Goal: Task Accomplishment & Management: Use online tool/utility

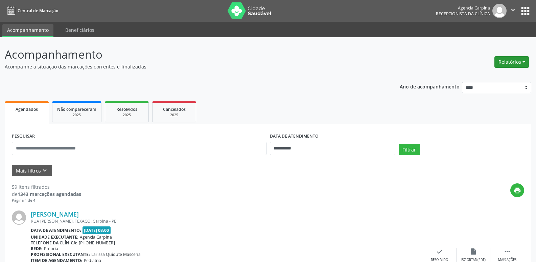
click at [503, 60] on button "Relatórios" at bounding box center [512, 62] width 35 height 12
click at [488, 77] on link "Agendamentos" at bounding box center [493, 76] width 73 height 9
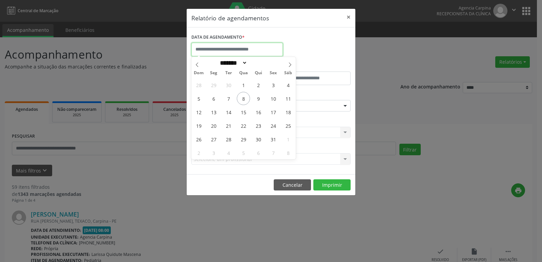
click at [231, 48] on input "text" at bounding box center [236, 50] width 91 height 14
click at [245, 96] on span "8" at bounding box center [243, 98] width 13 height 13
type input "**********"
click at [245, 96] on span "8" at bounding box center [243, 98] width 13 height 13
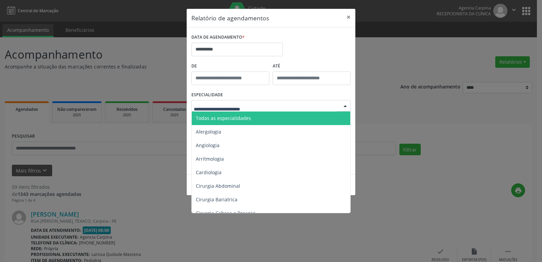
click at [265, 120] on span "Todas as especialidades" at bounding box center [271, 118] width 159 height 14
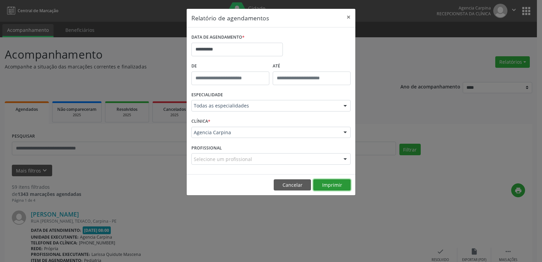
drag, startPoint x: 321, startPoint y: 186, endPoint x: 329, endPoint y: 192, distance: 9.4
click at [329, 192] on footer "Cancelar Imprimir" at bounding box center [271, 184] width 169 height 21
click at [327, 180] on button "Imprimir" at bounding box center [331, 185] width 37 height 12
